Goal: Task Accomplishment & Management: Manage account settings

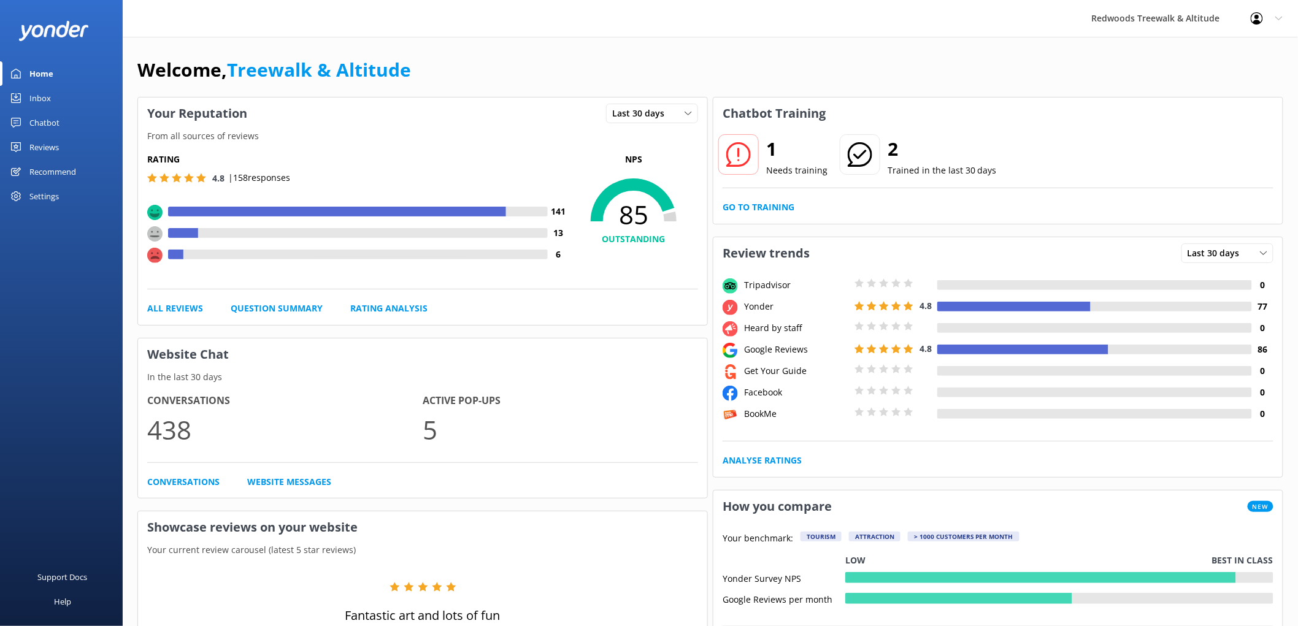
click at [71, 160] on div "Recommend" at bounding box center [52, 171] width 47 height 25
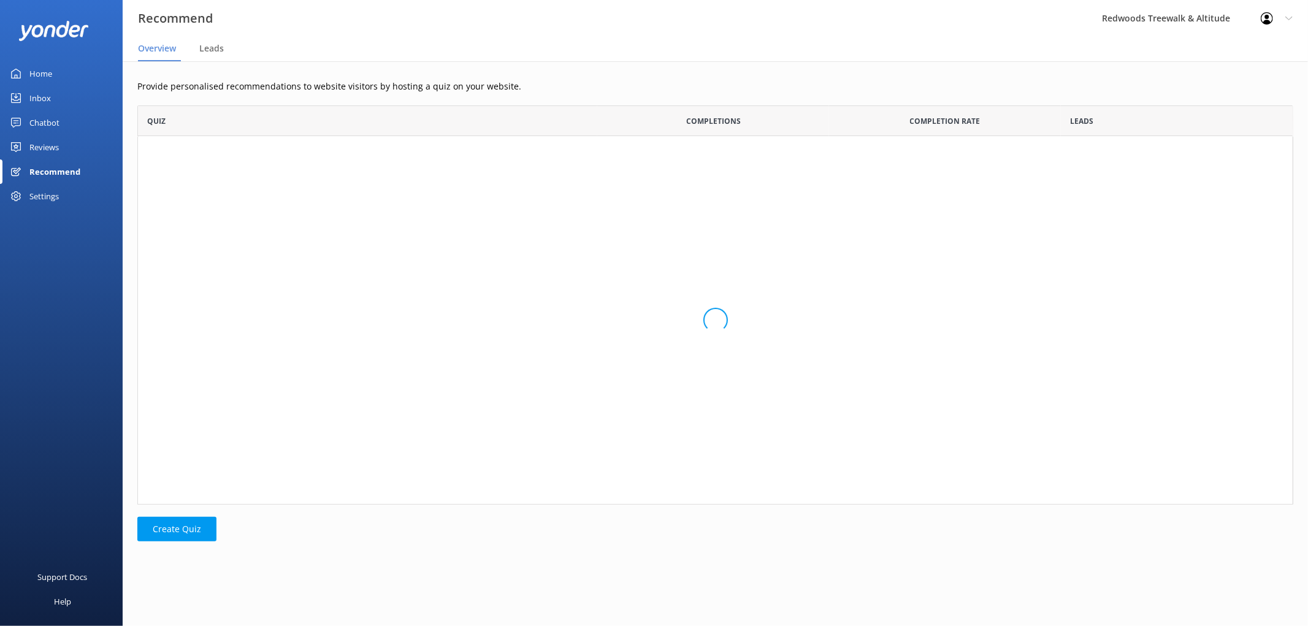
scroll to position [389, 1146]
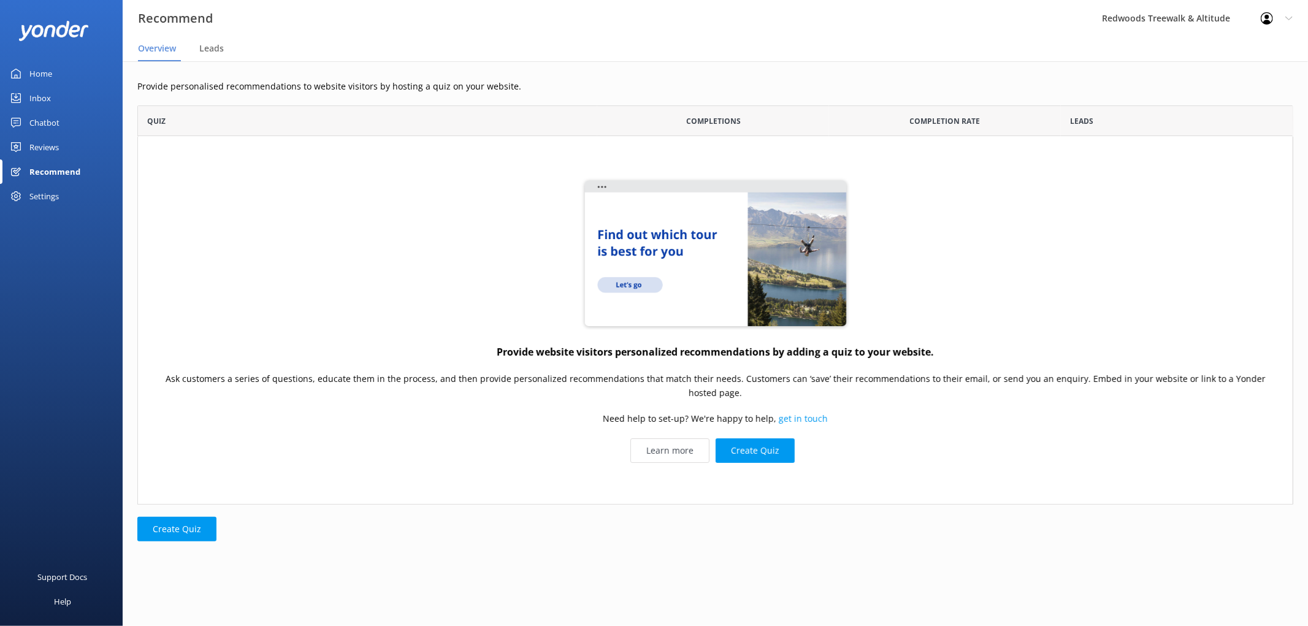
click at [56, 142] on div "Reviews" at bounding box center [43, 147] width 29 height 25
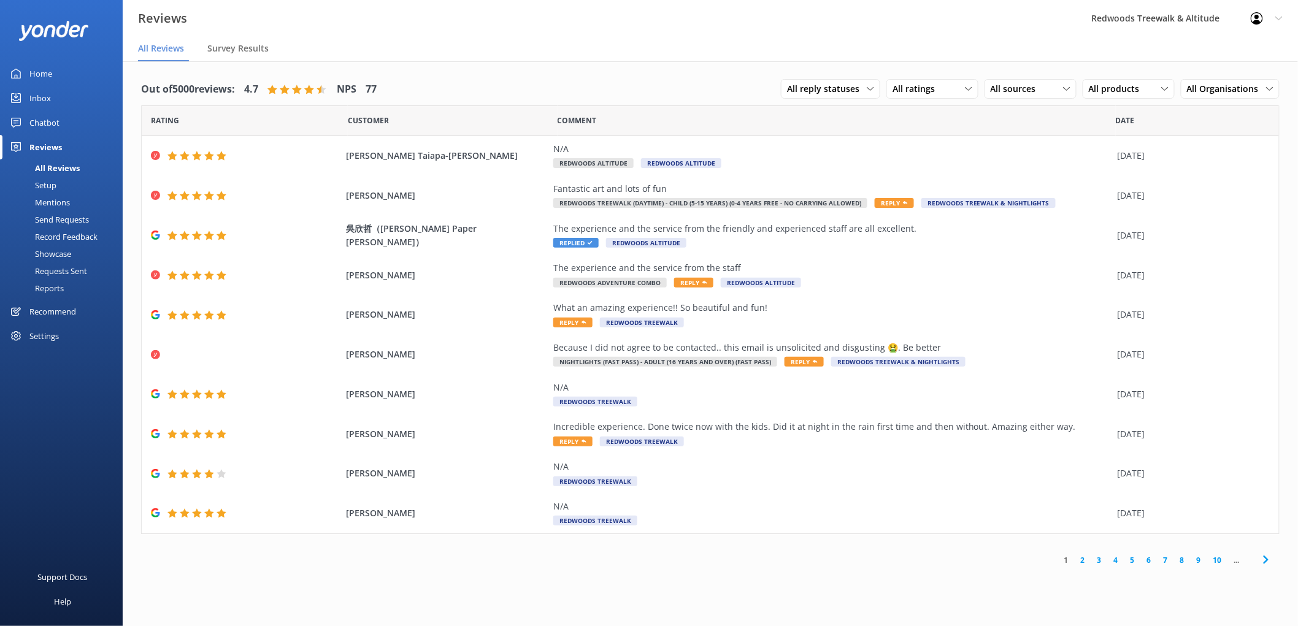
click at [39, 95] on div "Inbox" at bounding box center [39, 98] width 21 height 25
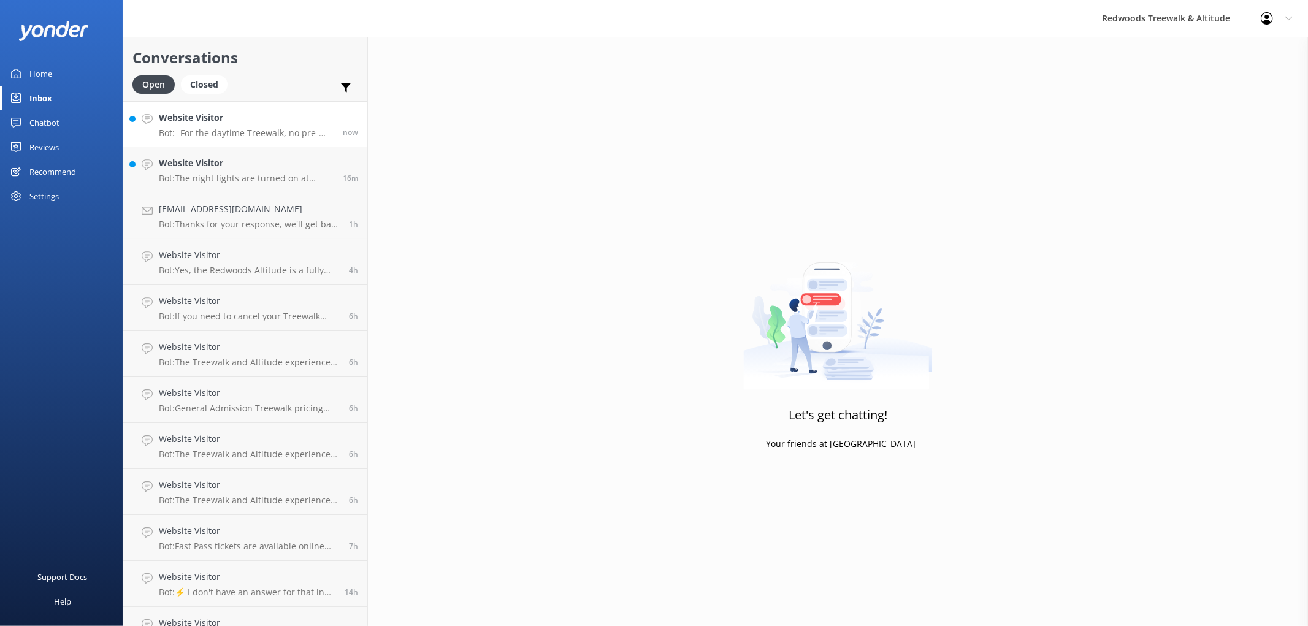
click at [181, 112] on h4 "Website Visitor" at bounding box center [246, 117] width 175 height 13
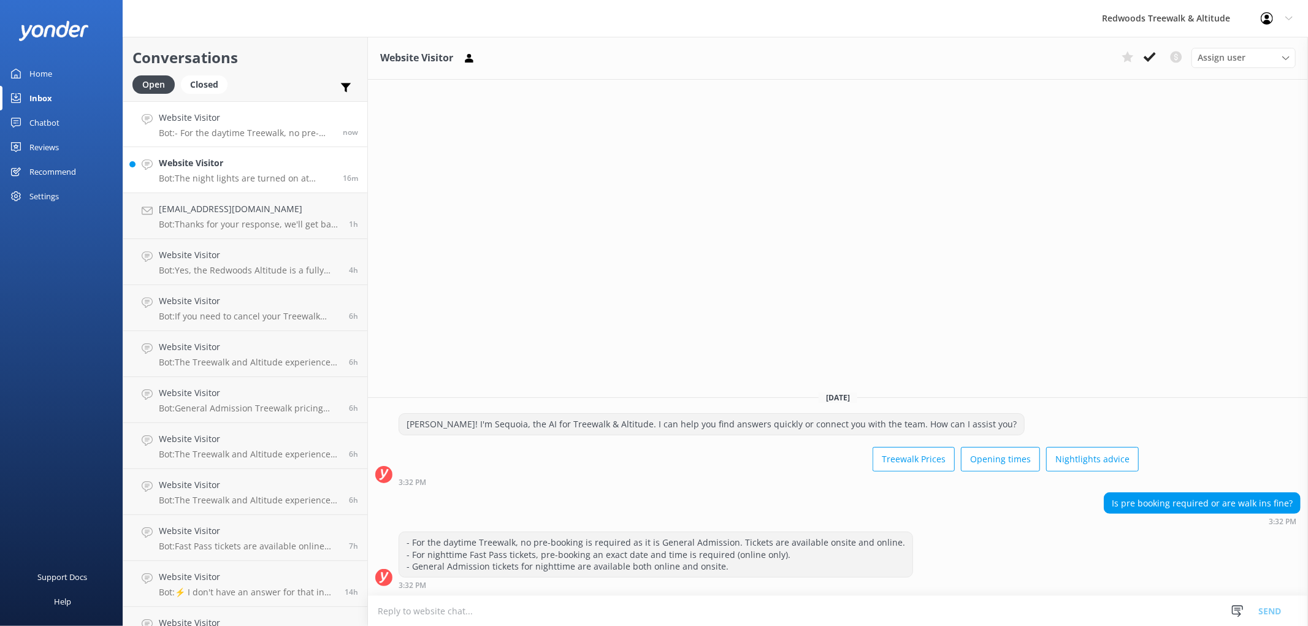
click at [178, 166] on h4 "Website Visitor" at bounding box center [246, 162] width 175 height 13
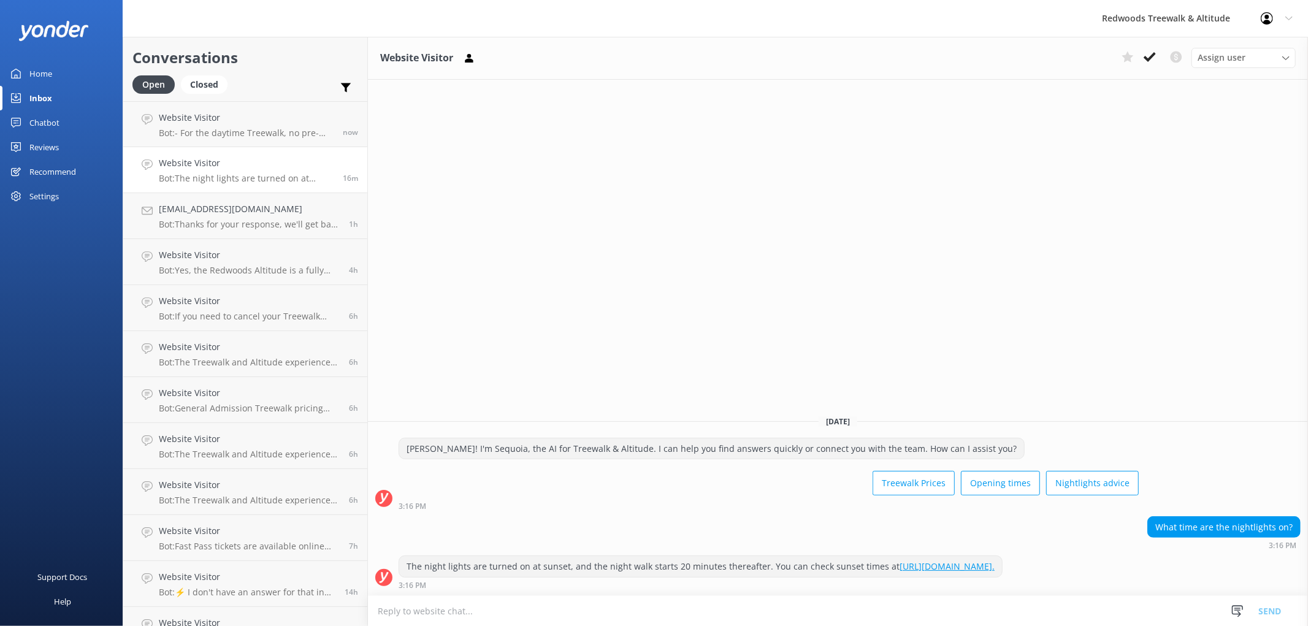
click at [83, 74] on link "Home" at bounding box center [61, 73] width 123 height 25
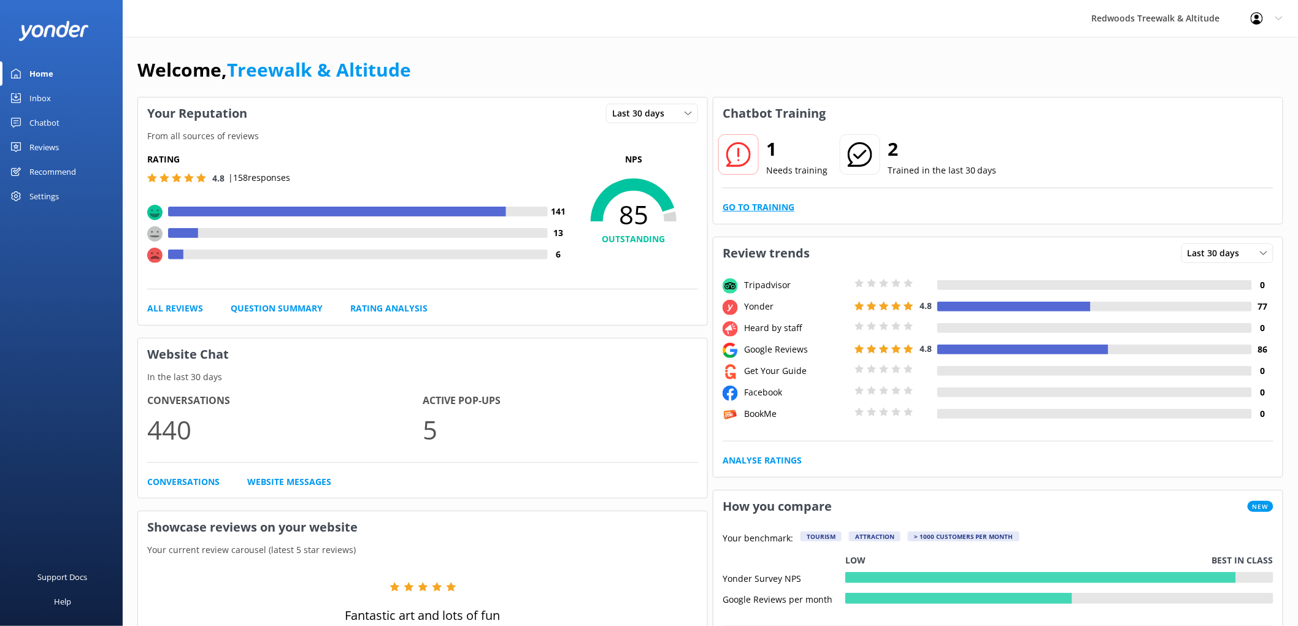
click at [777, 214] on link "Go to Training" at bounding box center [758, 207] width 72 height 13
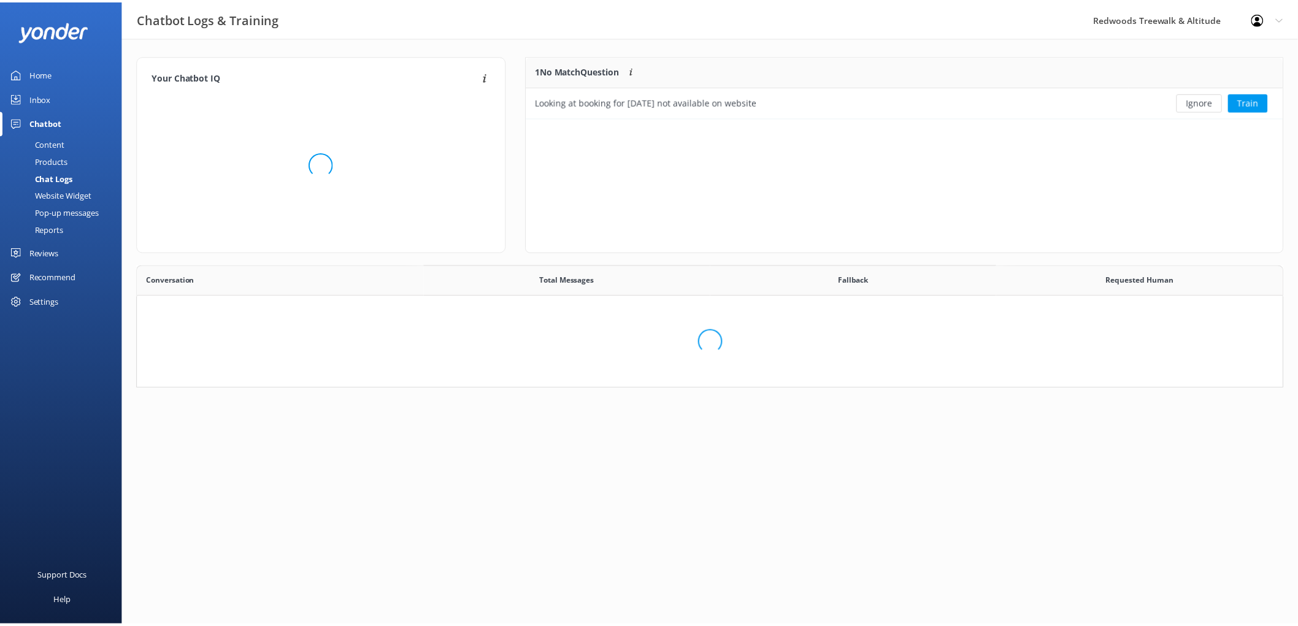
scroll to position [52, 745]
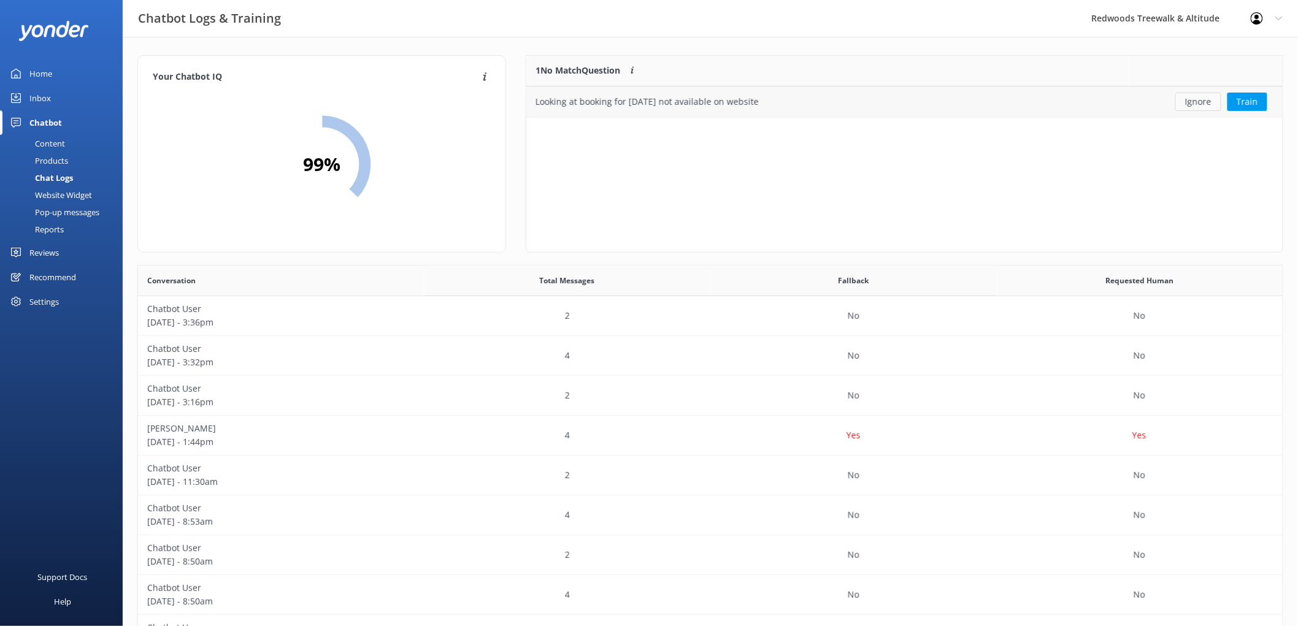
click at [1198, 102] on button "Ignore" at bounding box center [1198, 102] width 46 height 18
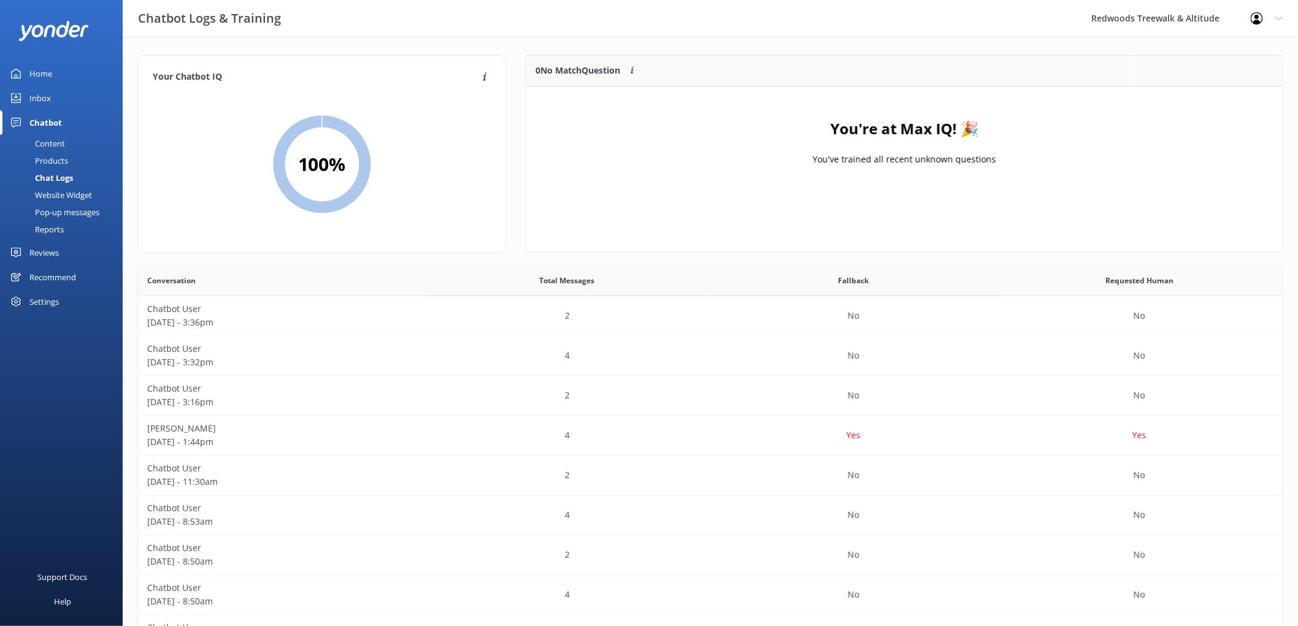
click at [106, 104] on link "Inbox" at bounding box center [61, 98] width 123 height 25
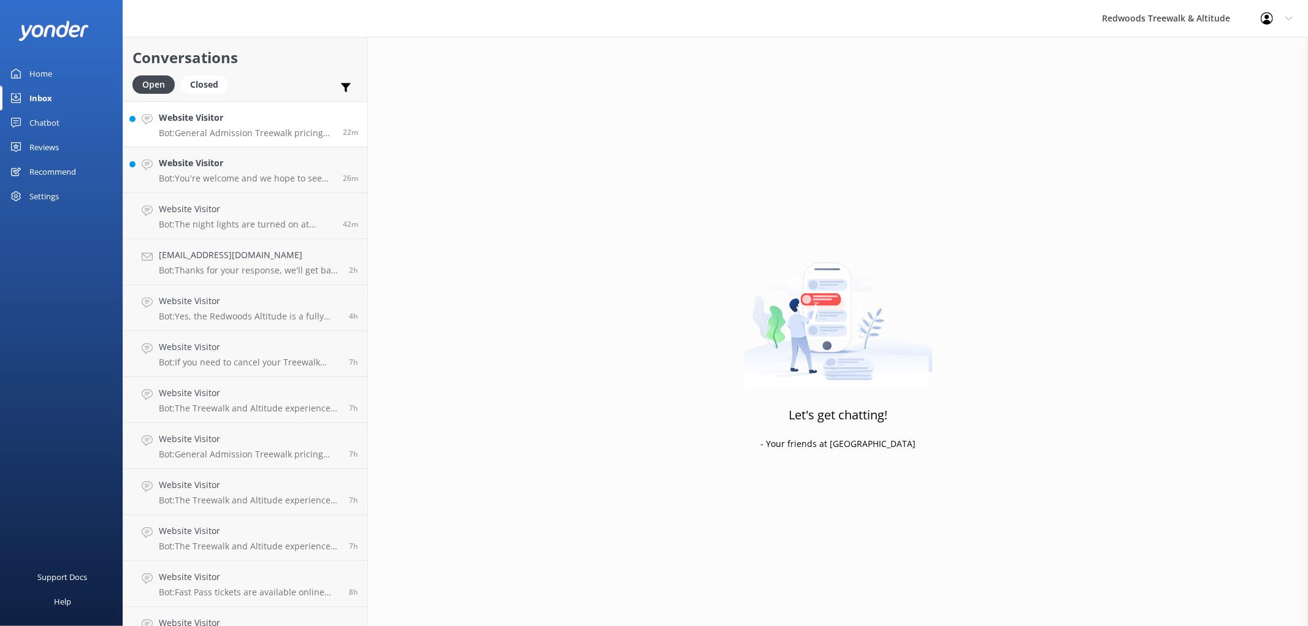
click at [201, 126] on div "Website Visitor Bot: General Admission Treewalk pricing starts at $42 for adult…" at bounding box center [246, 124] width 175 height 26
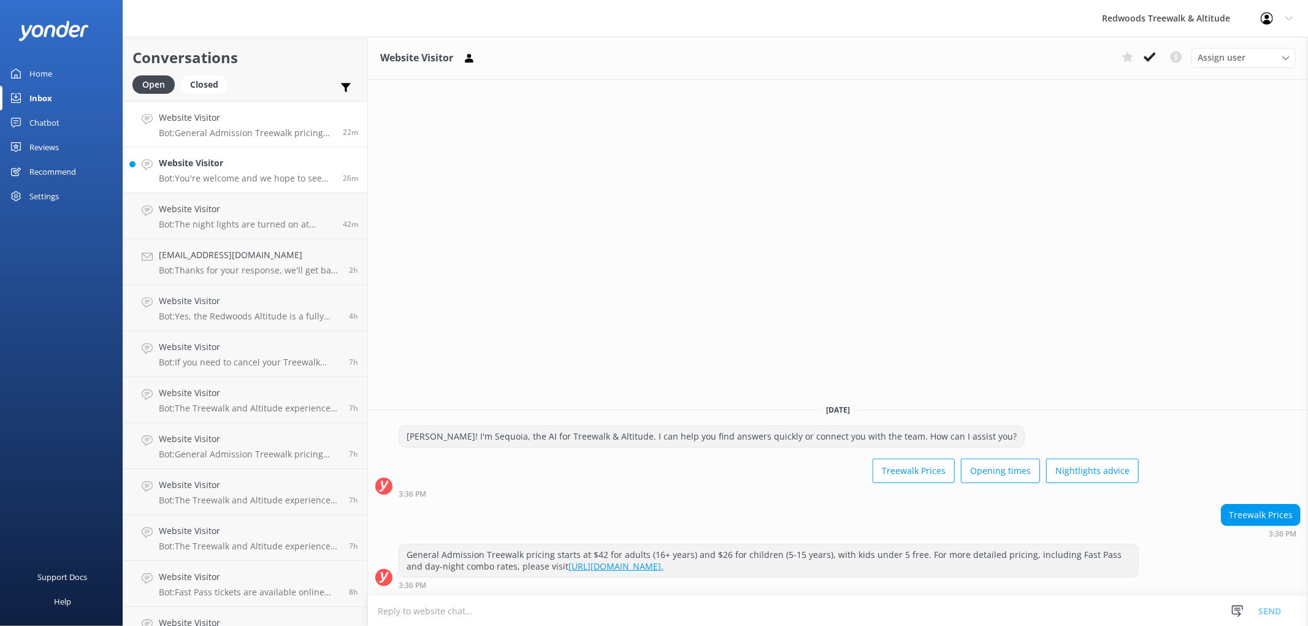
click at [192, 180] on p "Bot: You're welcome and we hope to see you at [GEOGRAPHIC_DATA] & Altitude soon!" at bounding box center [246, 178] width 175 height 11
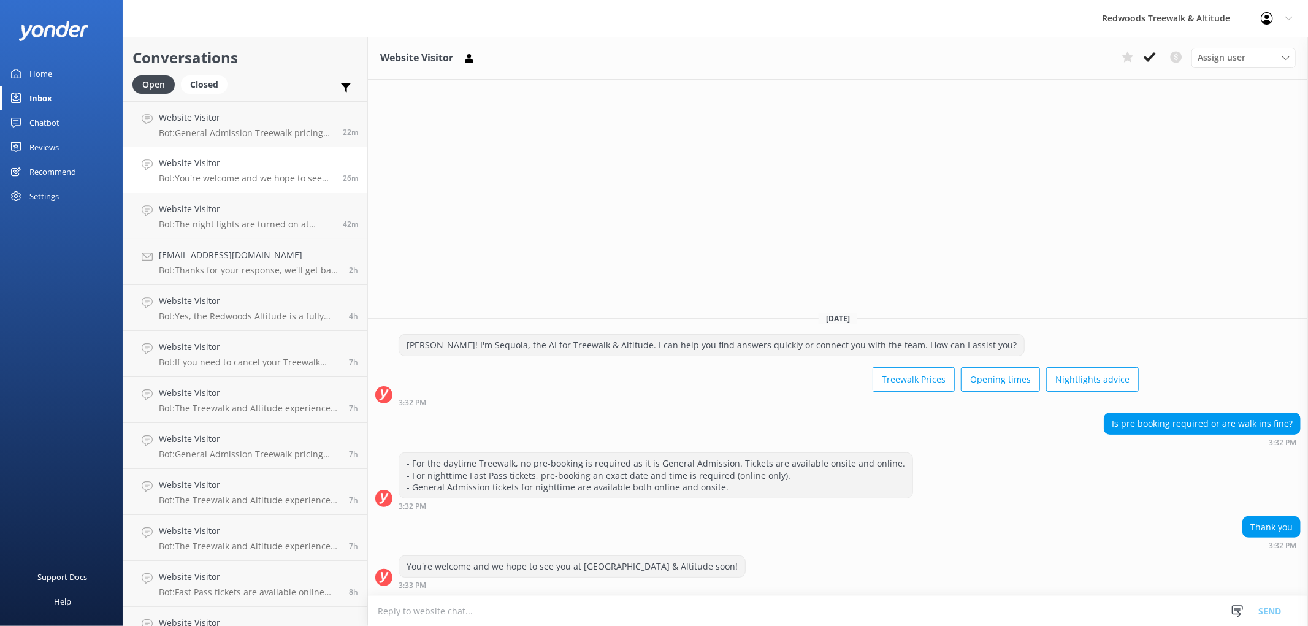
click at [63, 74] on link "Home" at bounding box center [61, 73] width 123 height 25
